Goal: Task Accomplishment & Management: Complete application form

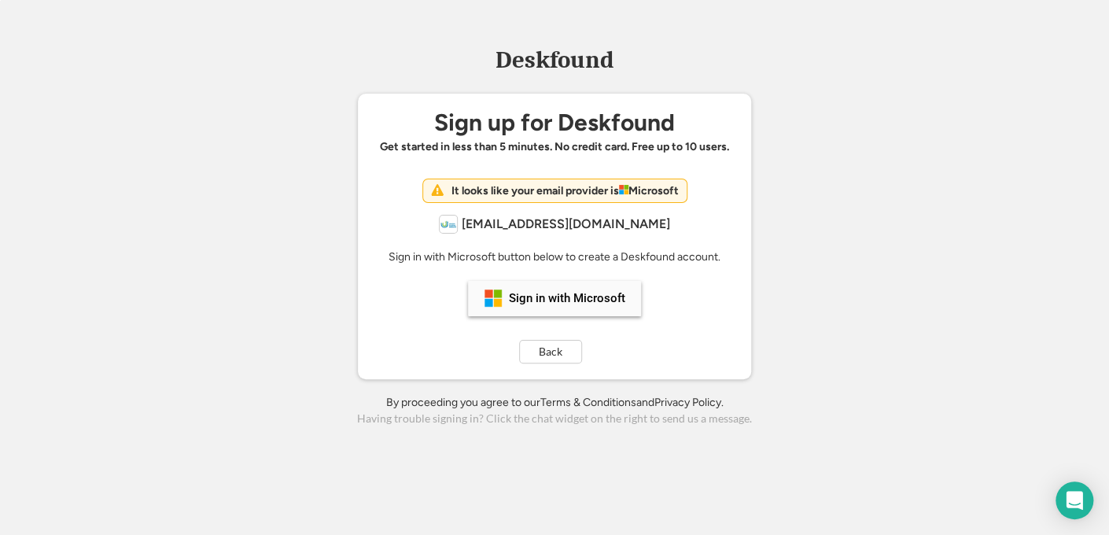
click at [557, 295] on div "Sign in with Microsoft" at bounding box center [567, 299] width 116 height 12
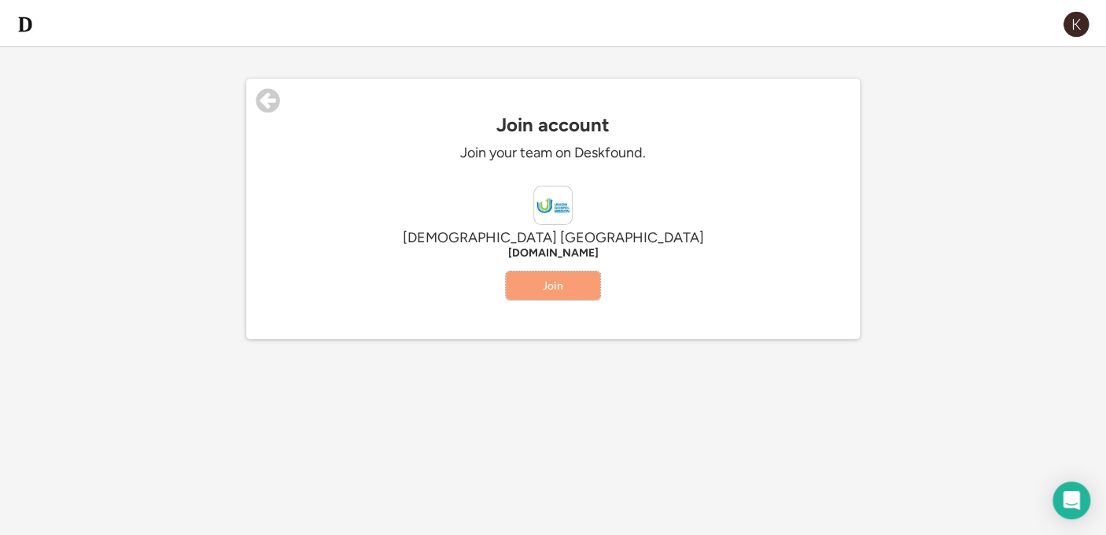
click at [526, 277] on button "Join" at bounding box center [553, 285] width 94 height 28
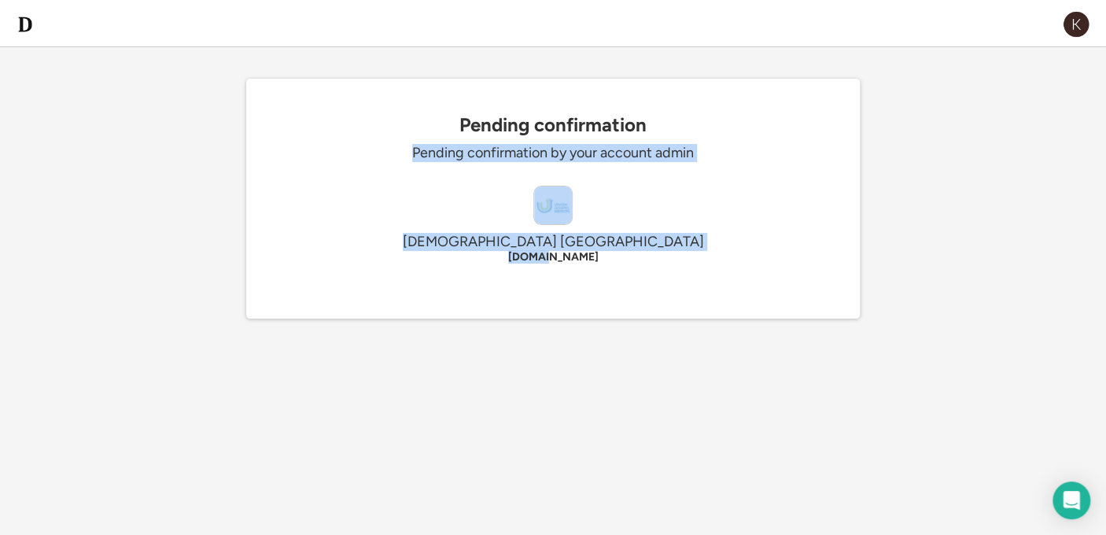
drag, startPoint x: 412, startPoint y: 153, endPoint x: 669, endPoint y: 261, distance: 278.5
click at [669, 261] on div "Pending confirmation Pending confirmation by your account admin Union [DEMOGRAP…" at bounding box center [553, 216] width 614 height 205
click at [669, 261] on div "[DOMAIN_NAME]" at bounding box center [553, 257] width 472 height 13
drag, startPoint x: 412, startPoint y: 141, endPoint x: 604, endPoint y: 258, distance: 225.0
click at [604, 258] on div "Pending confirmation Pending confirmation by your account admin Union [DEMOGRAP…" at bounding box center [553, 216] width 614 height 205
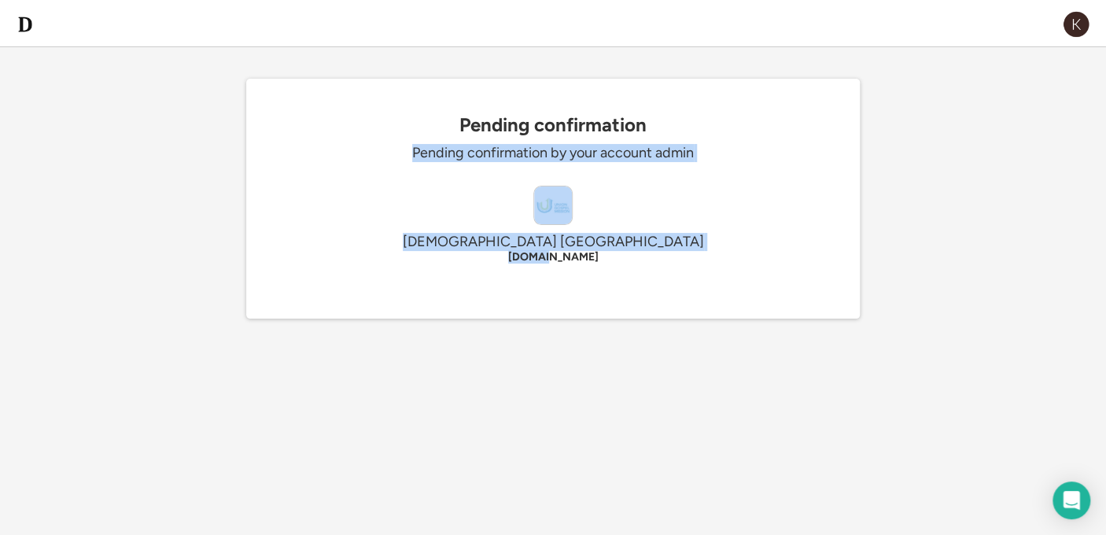
click at [604, 258] on div "[DOMAIN_NAME]" at bounding box center [553, 257] width 472 height 13
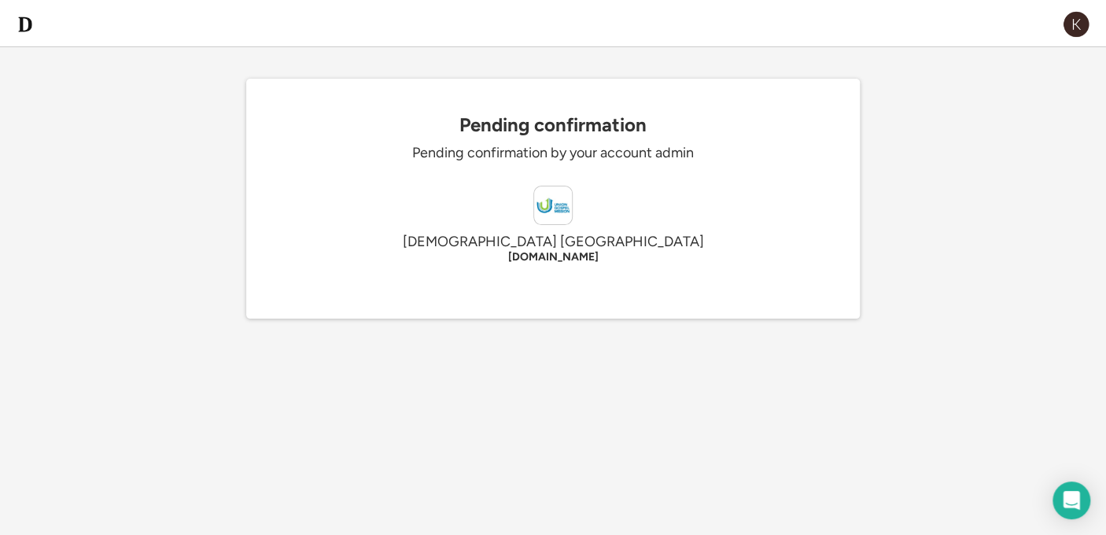
click at [640, 191] on div "Pending confirmation Pending confirmation by your account admin Union [DEMOGRAP…" at bounding box center [553, 216] width 614 height 205
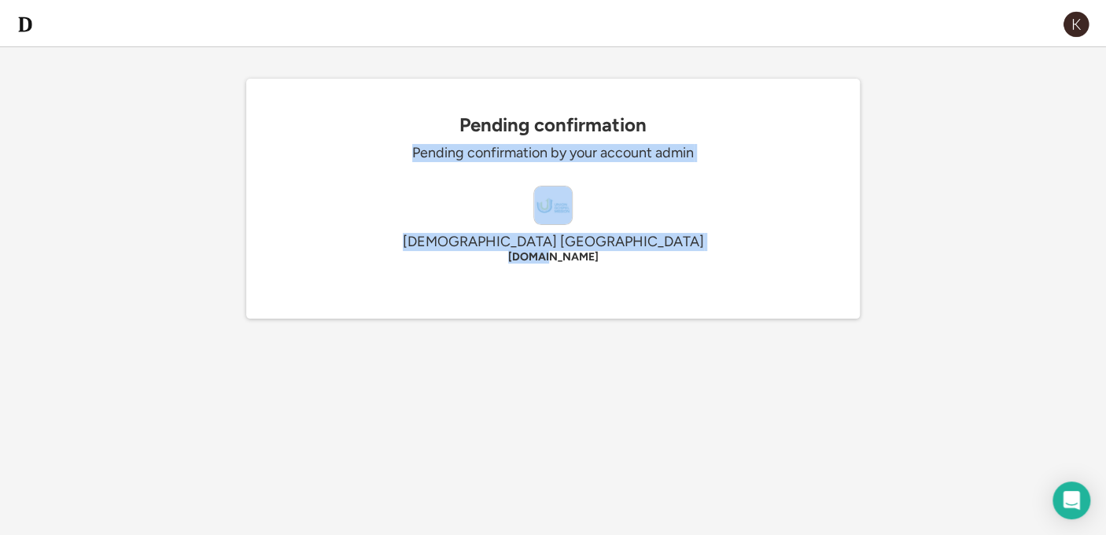
drag, startPoint x: 411, startPoint y: 149, endPoint x: 667, endPoint y: 272, distance: 284.4
click at [667, 272] on div "Pending confirmation Pending confirmation by your account admin Union [DEMOGRAP…" at bounding box center [553, 216] width 614 height 205
drag, startPoint x: 406, startPoint y: 146, endPoint x: 682, endPoint y: 249, distance: 294.8
click at [682, 249] on div "Pending confirmation Pending confirmation by your account admin Union [DEMOGRAP…" at bounding box center [553, 216] width 614 height 205
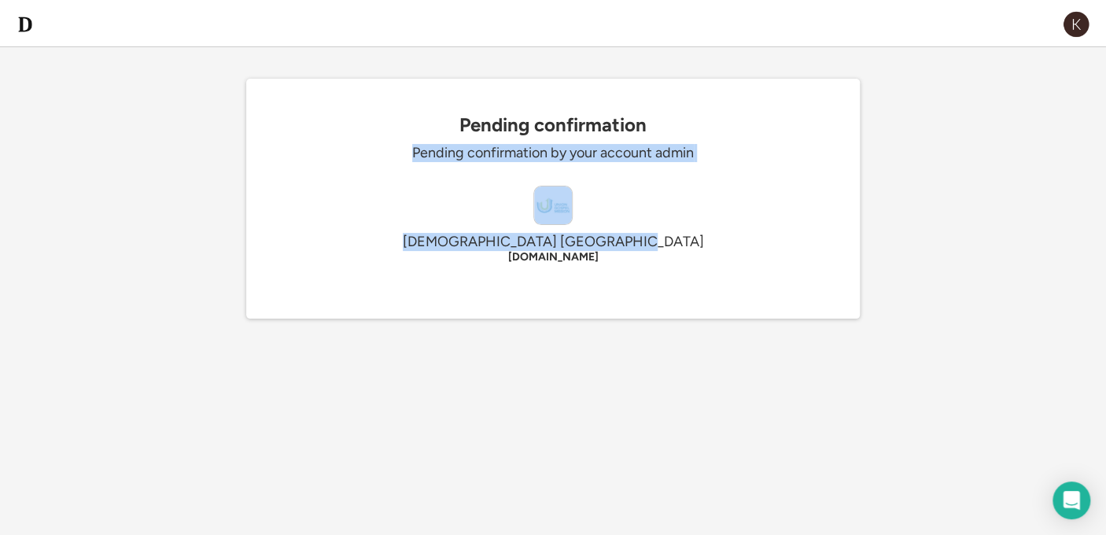
click at [682, 249] on div "[DEMOGRAPHIC_DATA] [GEOGRAPHIC_DATA]" at bounding box center [553, 242] width 472 height 18
drag, startPoint x: 598, startPoint y: 153, endPoint x: 681, endPoint y: 249, distance: 127.8
click at [681, 249] on div "Pending confirmation Pending confirmation by your account admin Union [DEMOGRAP…" at bounding box center [553, 216] width 614 height 205
click at [681, 249] on div "[DEMOGRAPHIC_DATA] [GEOGRAPHIC_DATA]" at bounding box center [553, 242] width 472 height 18
